Goal: Find specific page/section: Find specific page/section

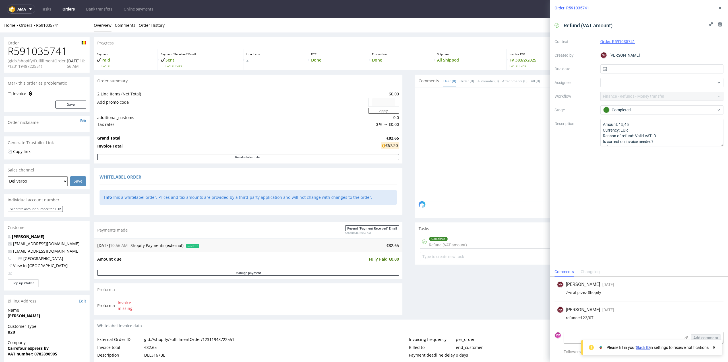
scroll to position [6, 0]
click at [552, 137] on div "Refund (VAT amount) Context Order: R591035741 Created by NK [PERSON_NAME] Due d…" at bounding box center [639, 141] width 178 height 251
click at [720, 8] on use at bounding box center [720, 8] width 2 height 2
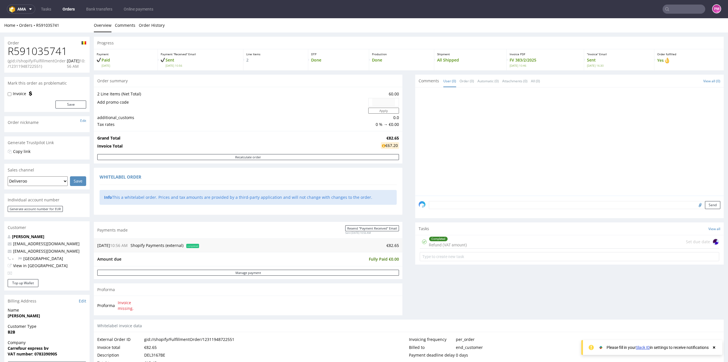
click at [677, 13] on input "text" at bounding box center [684, 9] width 43 height 9
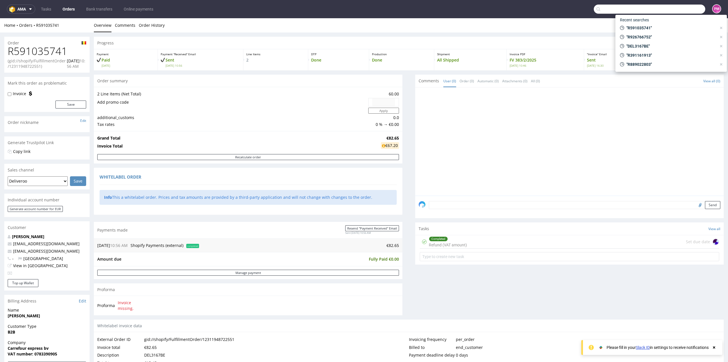
paste input "R286489207"
type input "R286489207"
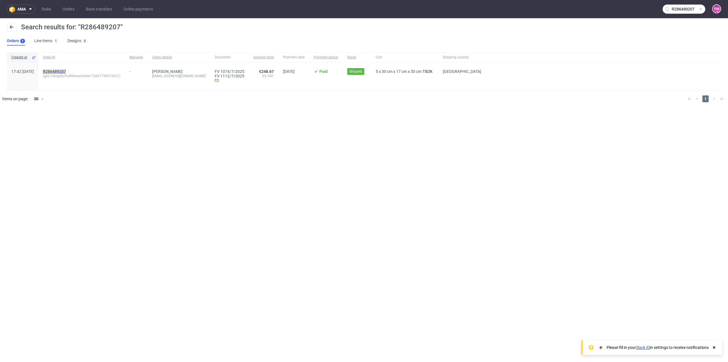
click at [66, 71] on mark "R286489207" at bounding box center [54, 71] width 23 height 5
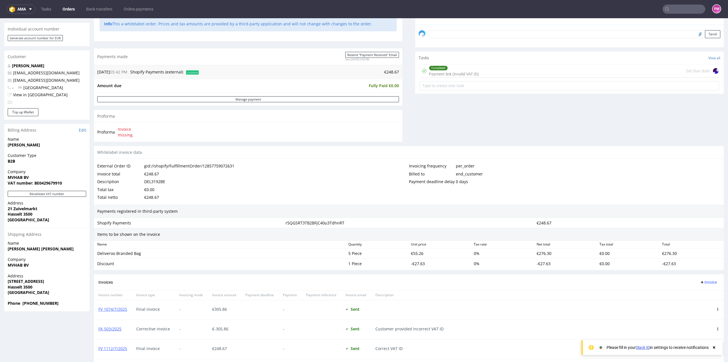
scroll to position [199, 0]
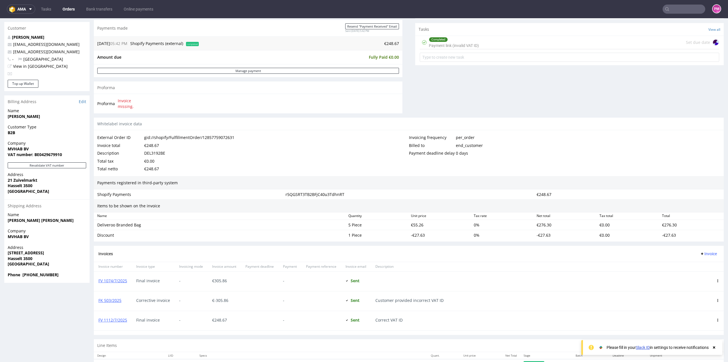
click at [129, 319] on div "FV 1112/7/2025" at bounding box center [113, 320] width 38 height 19
drag, startPoint x: 130, startPoint y: 319, endPoint x: 98, endPoint y: 320, distance: 31.9
click at [98, 320] on div "FV 1112/7/2025" at bounding box center [113, 320] width 38 height 19
copy link "FV 1112/7/2025"
click at [672, 7] on input "text" at bounding box center [684, 9] width 43 height 9
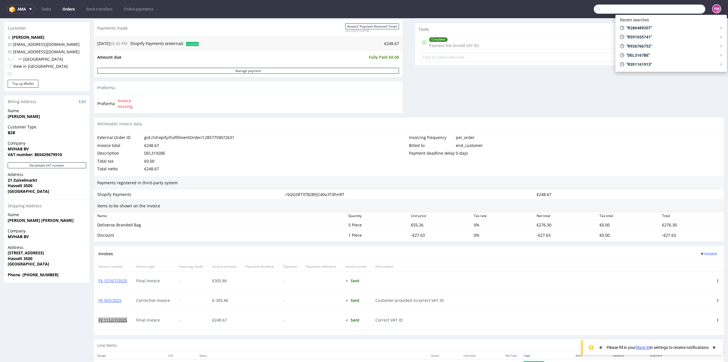
paste input "R420815123"
type input "R420815123"
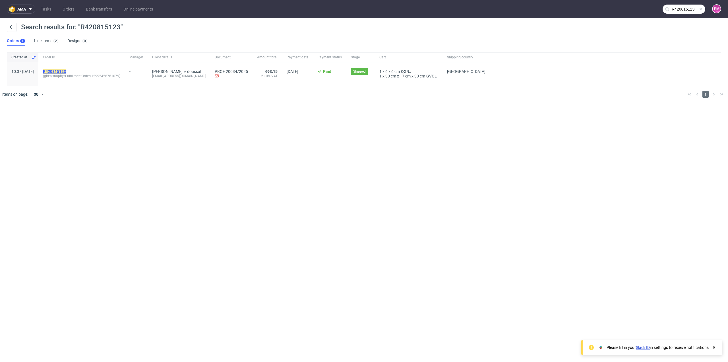
click at [66, 71] on mark "R420815123" at bounding box center [54, 71] width 23 height 5
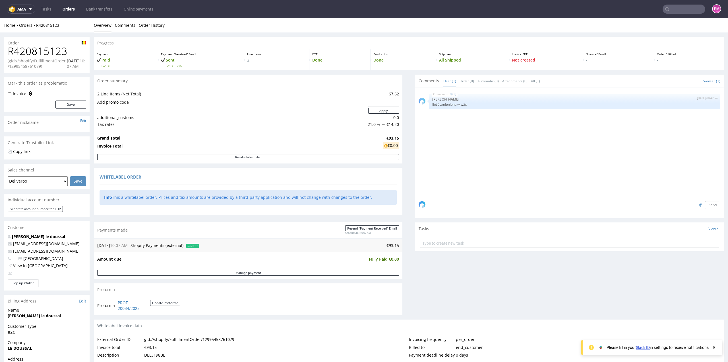
click at [714, 348] on icon at bounding box center [714, 347] width 5 height 5
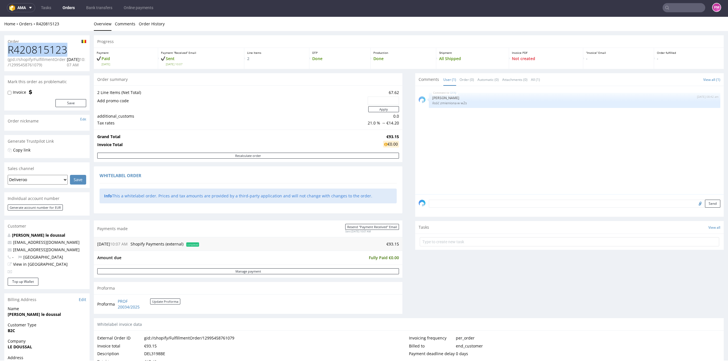
drag, startPoint x: 65, startPoint y: 51, endPoint x: 1, endPoint y: 48, distance: 64.4
click at [1, 48] on div "Order R420815123 (gid://shopify/FulfillmentOrder/12995458761079) [DATE] 10:07 A…" at bounding box center [364, 280] width 728 height 498
copy h1 "R420815123"
